Goal: Task Accomplishment & Management: Use online tool/utility

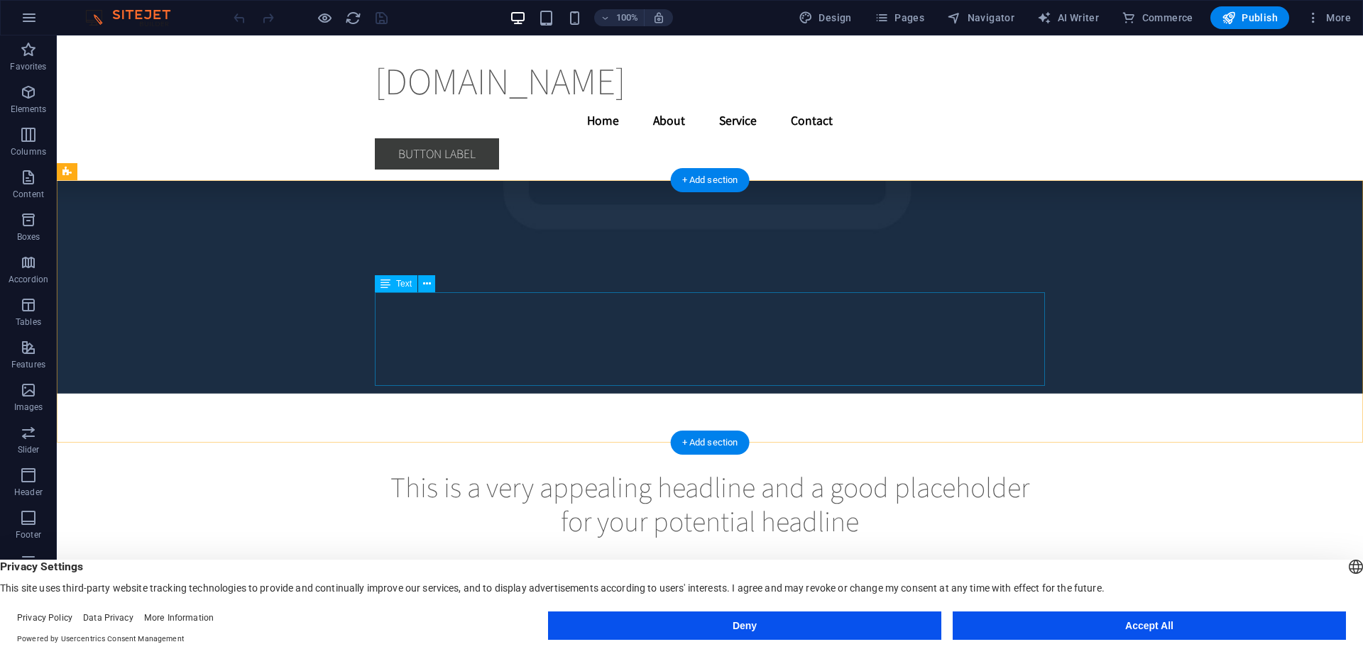
scroll to position [3155, 0]
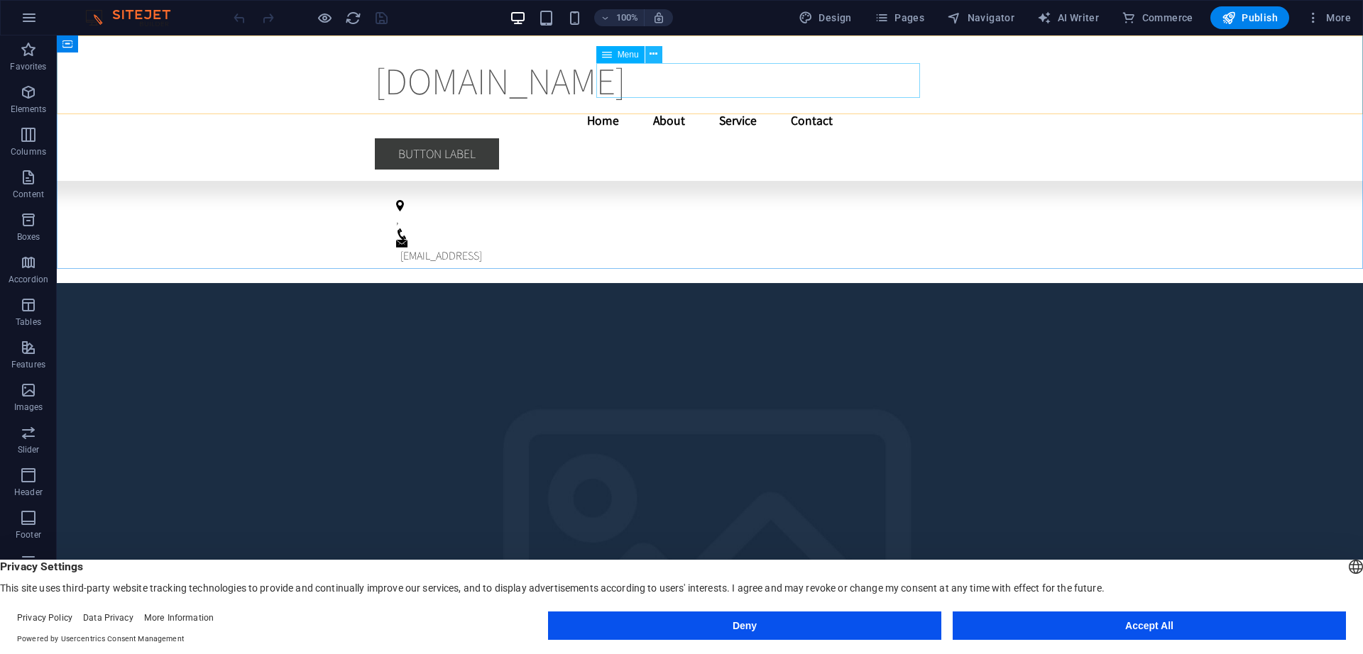
click at [657, 57] on icon at bounding box center [653, 54] width 8 height 15
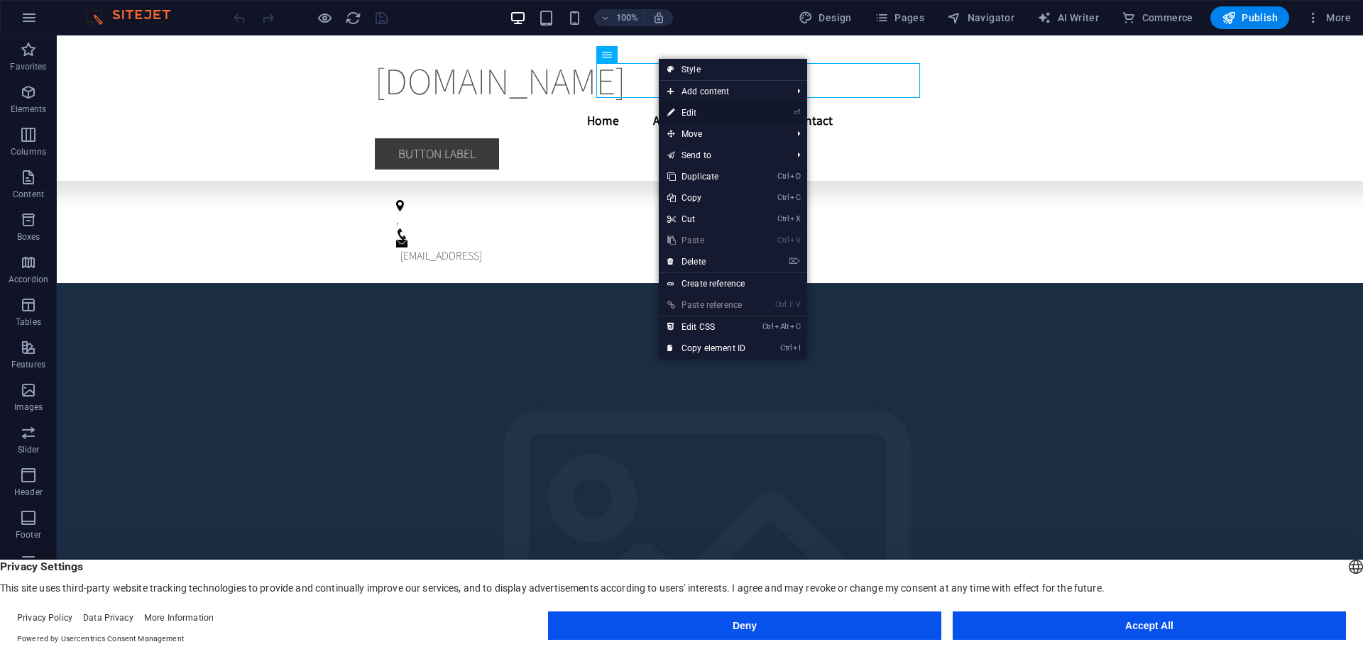
click at [690, 115] on link "⏎ Edit" at bounding box center [706, 112] width 95 height 21
click at [440, 115] on div "[DOMAIN_NAME] Menu Home About Service Contact" at bounding box center [710, 93] width 1306 height 116
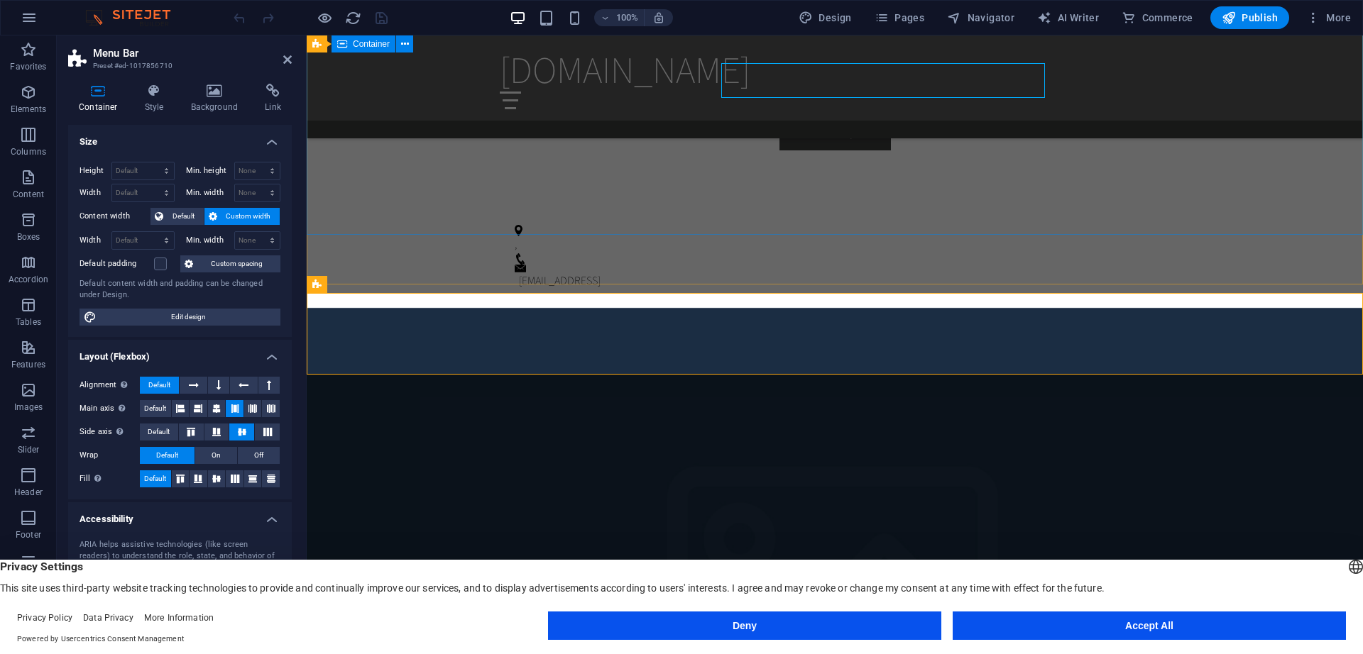
scroll to position [1116, 0]
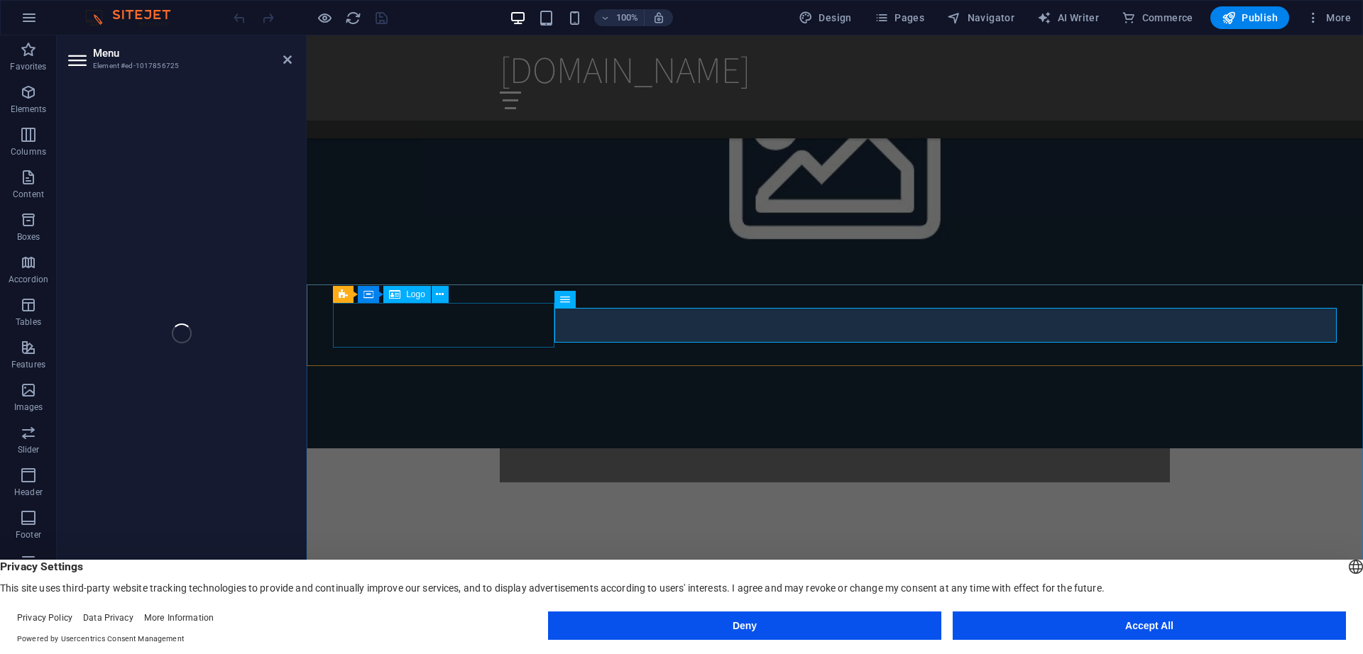
select select
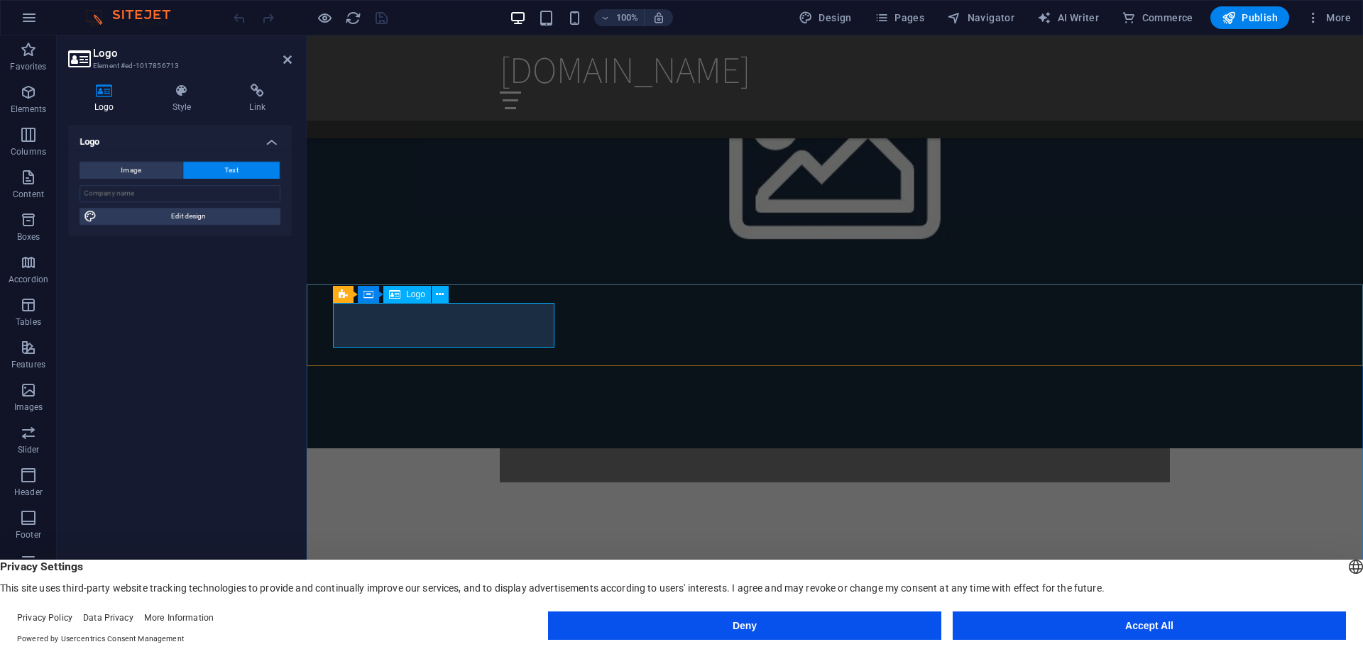
click at [234, 177] on span "Text" at bounding box center [231, 170] width 13 height 17
click at [143, 202] on input "text" at bounding box center [179, 193] width 201 height 17
type input "......"
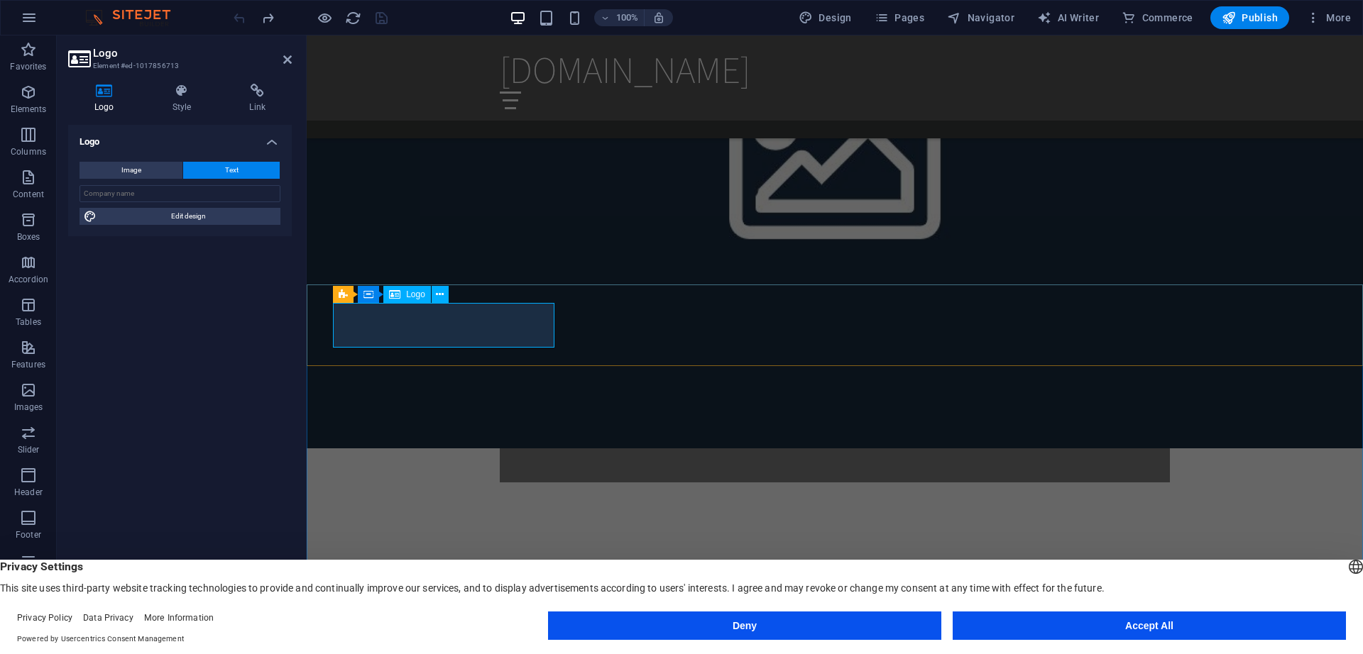
click at [439, 292] on icon at bounding box center [440, 294] width 8 height 15
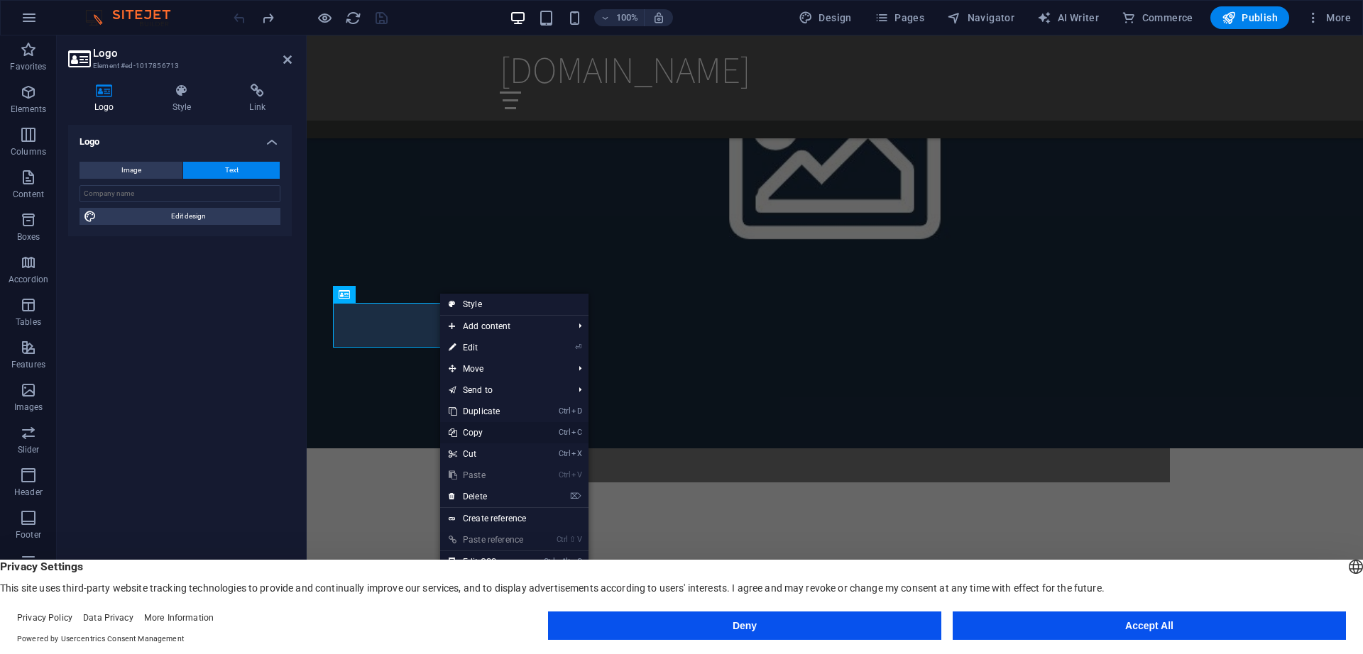
click at [501, 431] on link "Ctrl C Copy" at bounding box center [487, 432] width 95 height 21
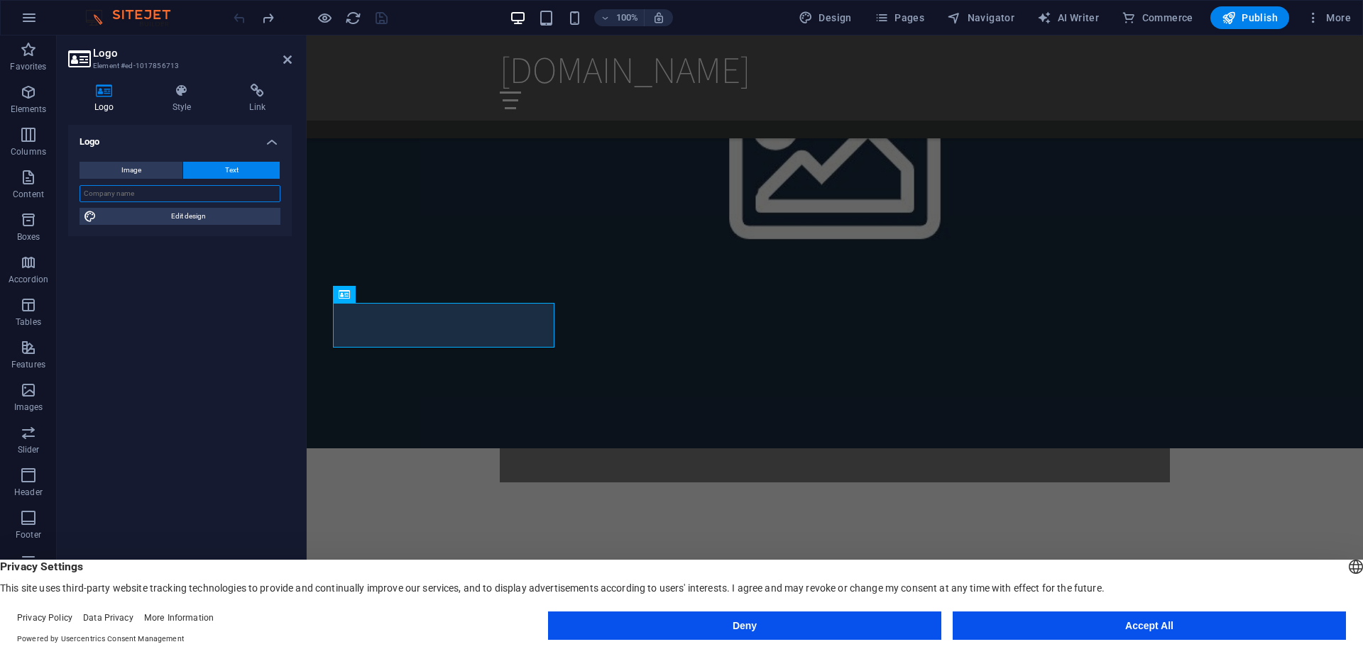
click at [123, 198] on input "text" at bounding box center [179, 193] width 201 height 17
paste input "[DOMAIN_NAME]"
type input "[DOMAIN_NAME]"
